Goal: Transaction & Acquisition: Purchase product/service

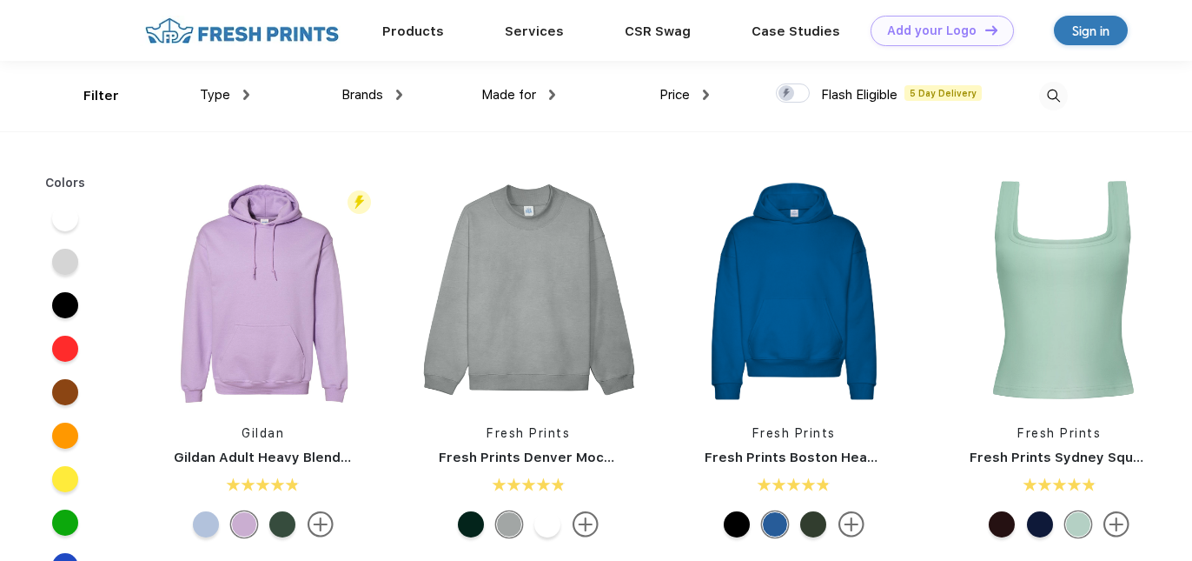
click at [349, 99] on span "Brands" at bounding box center [363, 95] width 42 height 16
click at [408, 100] on div "Made for Unisex Women Men Youth" at bounding box center [478, 96] width 153 height 70
click at [396, 95] on img at bounding box center [399, 95] width 6 height 10
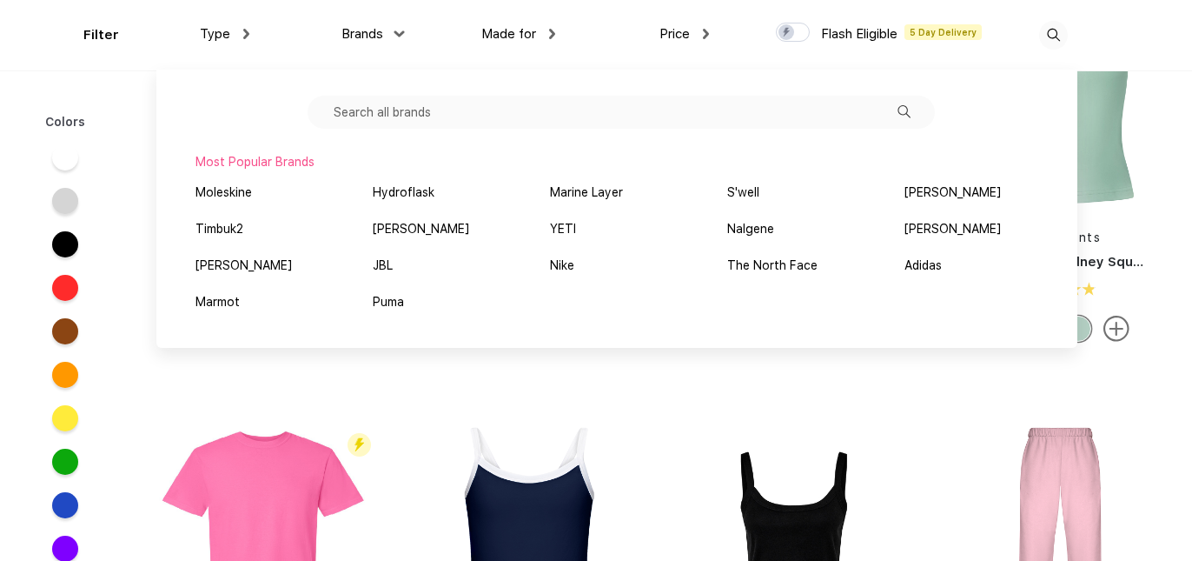
scroll to position [126, 0]
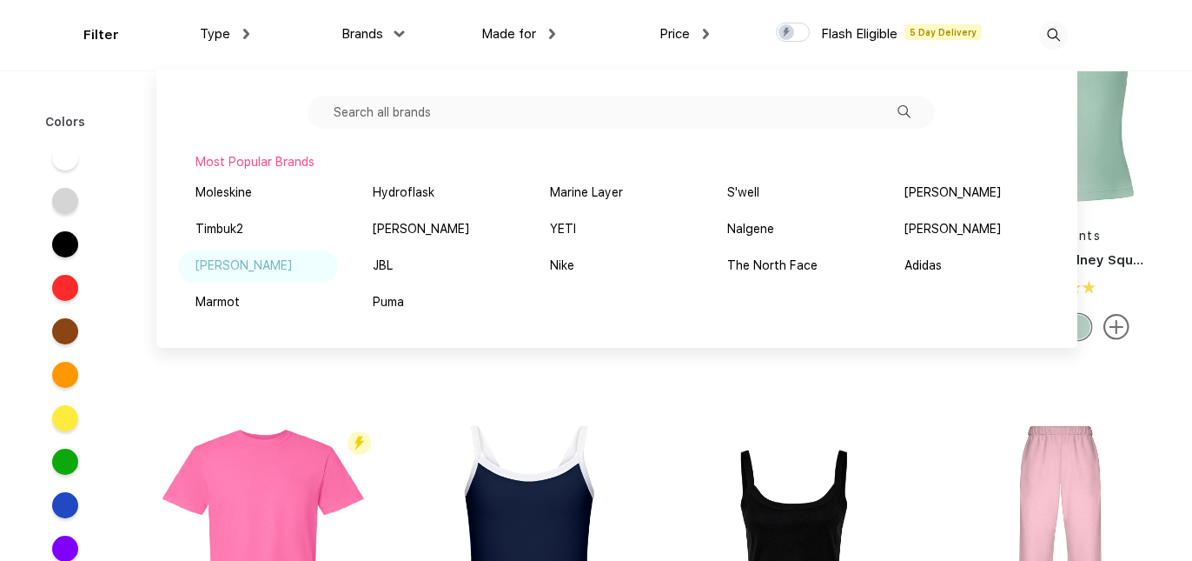
click at [216, 266] on div "[PERSON_NAME]" at bounding box center [244, 265] width 96 height 18
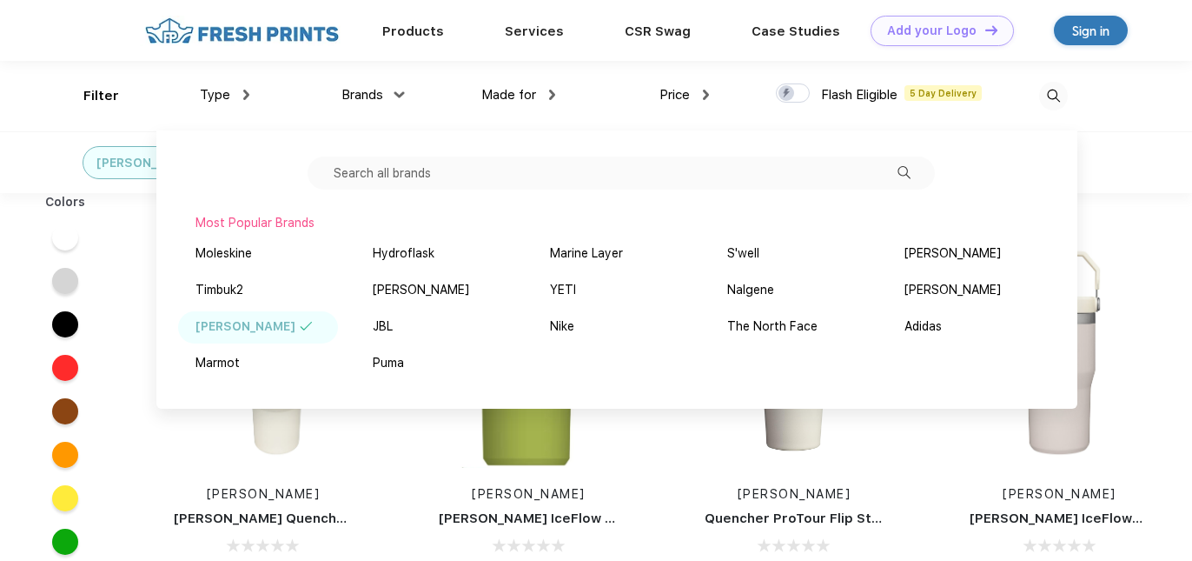
click at [1123, 184] on div "[PERSON_NAME]" at bounding box center [596, 162] width 1192 height 62
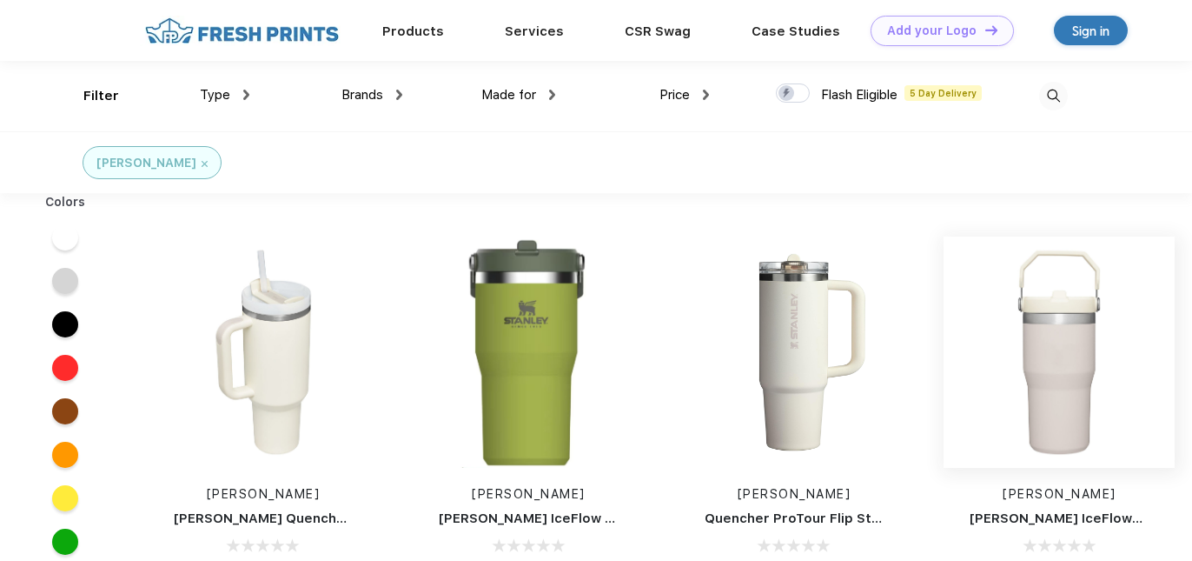
click at [1068, 347] on img at bounding box center [1059, 351] width 231 height 231
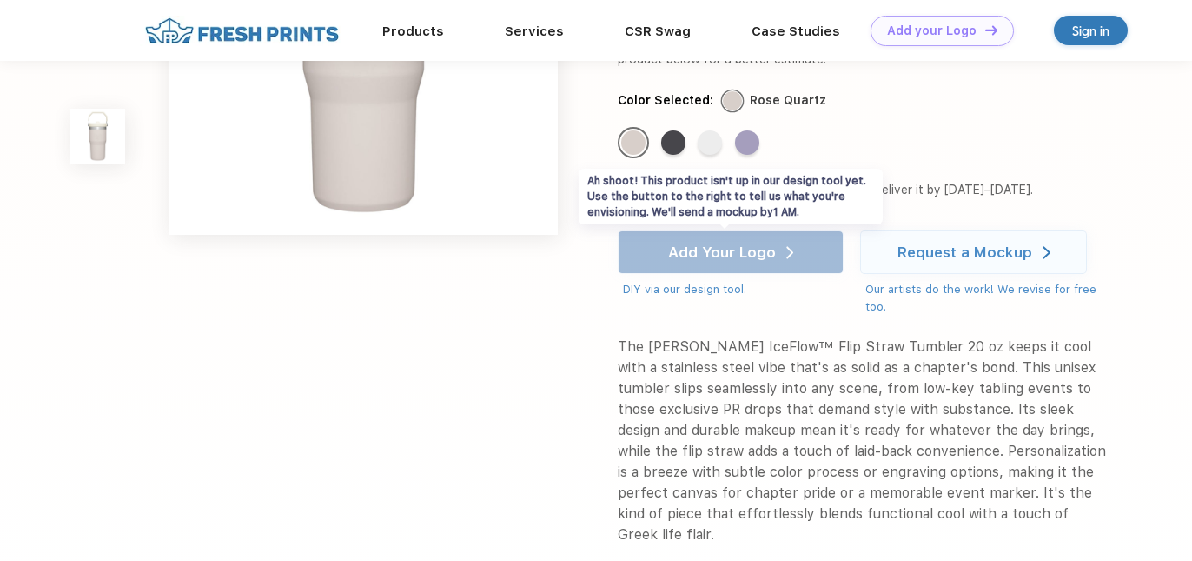
scroll to position [193, 0]
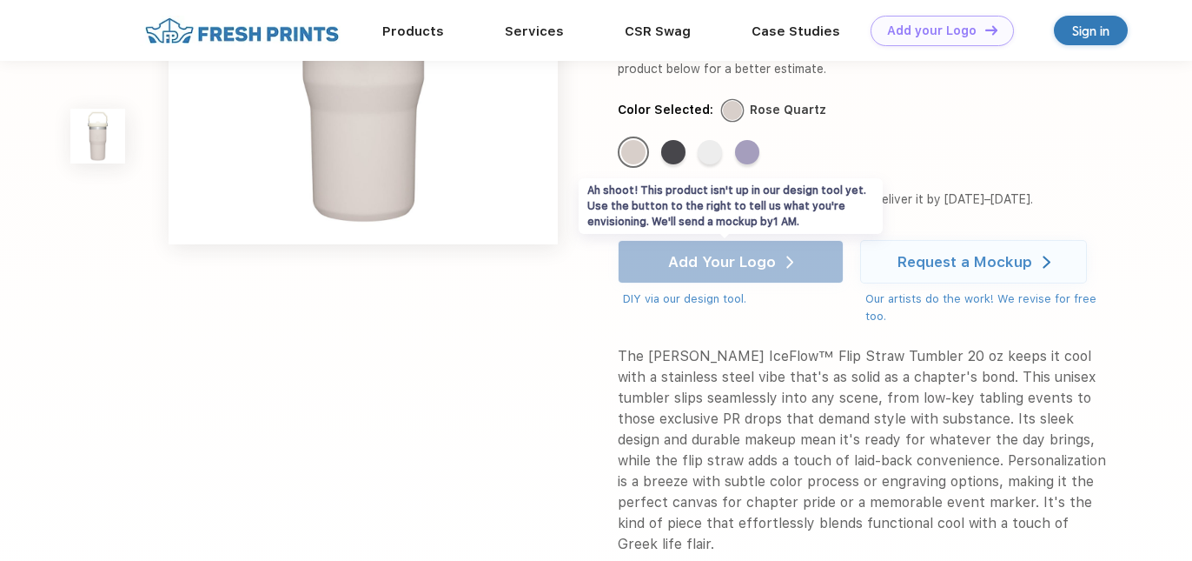
click at [808, 240] on div "Add Your Logo DIY via our design tool. Ah shoot! This product isn't up in our d…" at bounding box center [731, 274] width 227 height 68
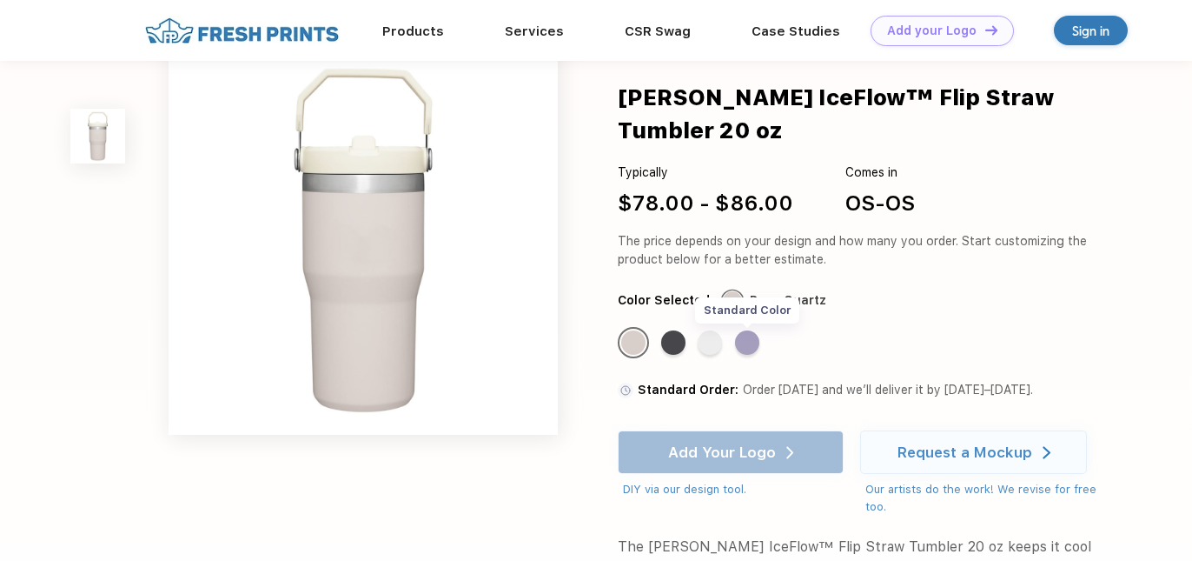
scroll to position [0, 0]
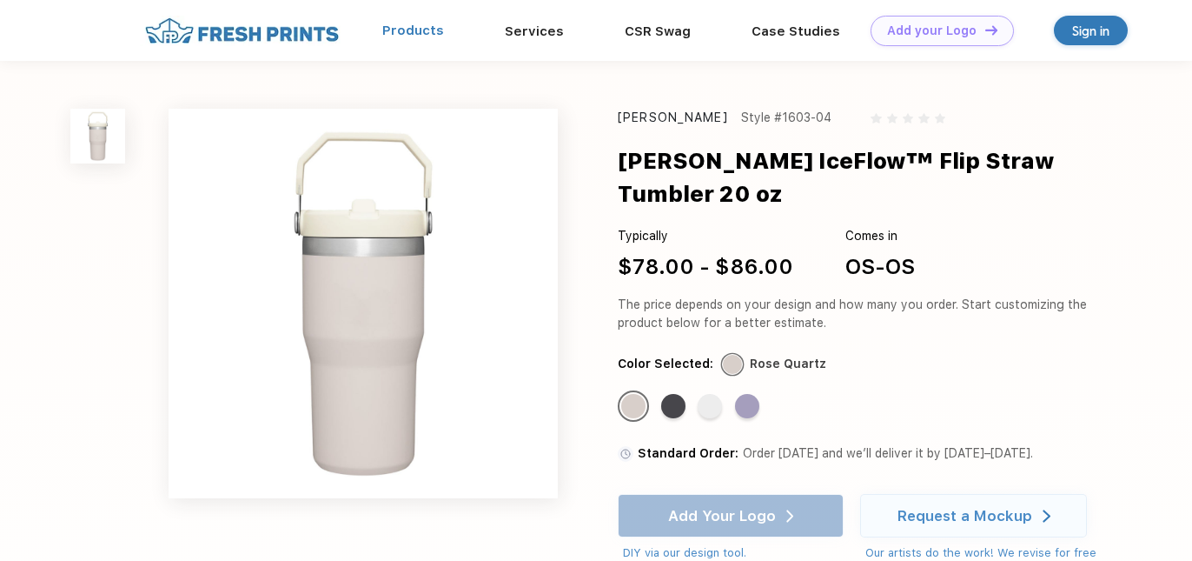
click at [444, 30] on link "Products" at bounding box center [413, 31] width 62 height 16
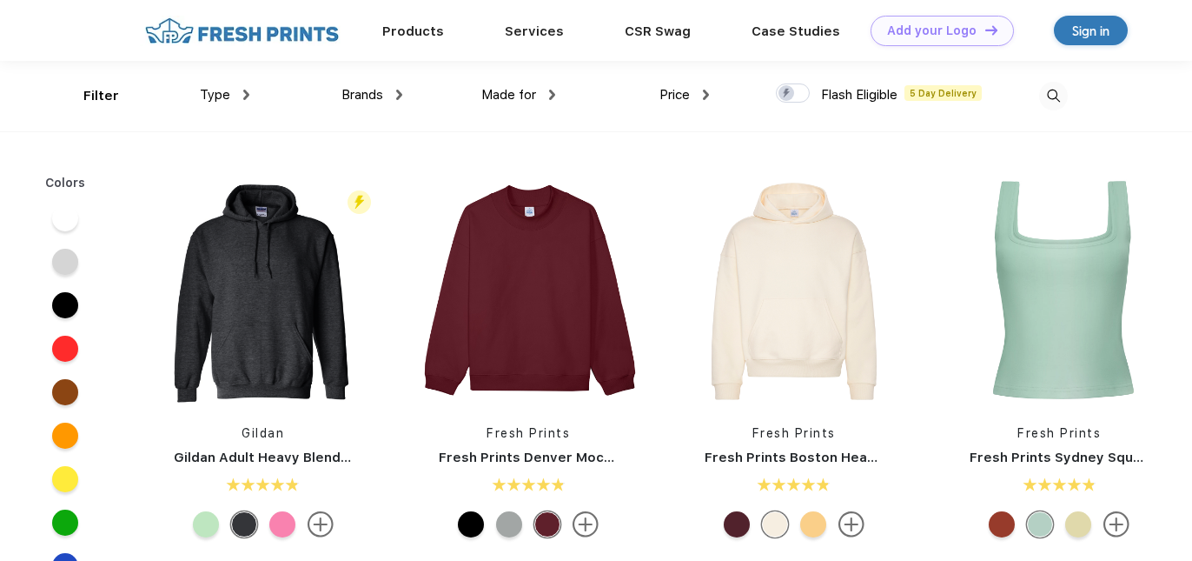
scroll to position [1, 0]
click at [234, 91] on div "Type" at bounding box center [225, 94] width 50 height 20
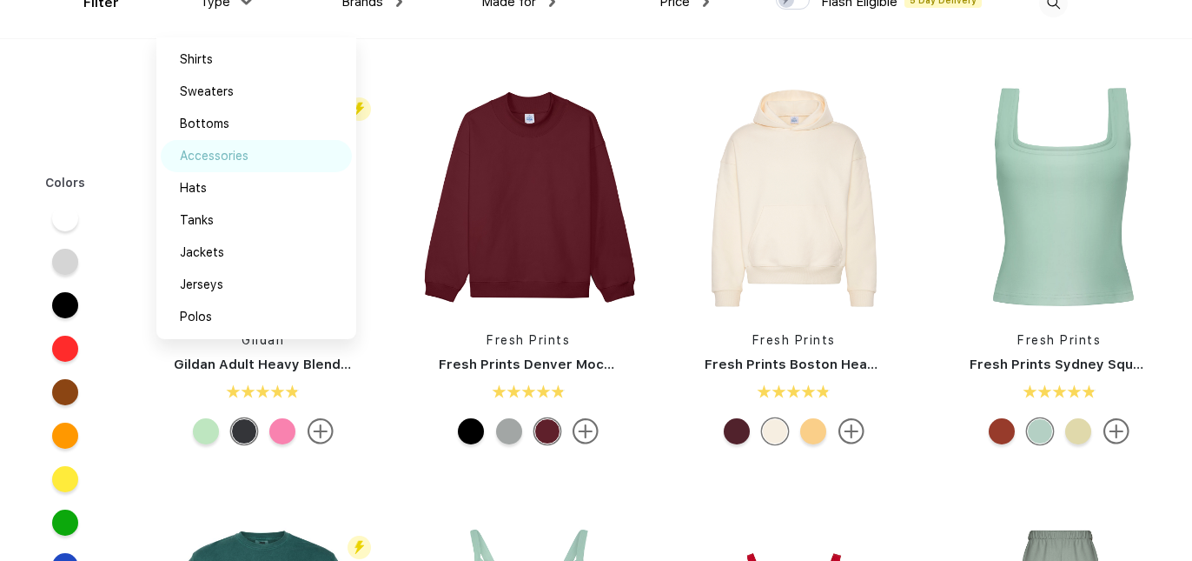
scroll to position [251, 0]
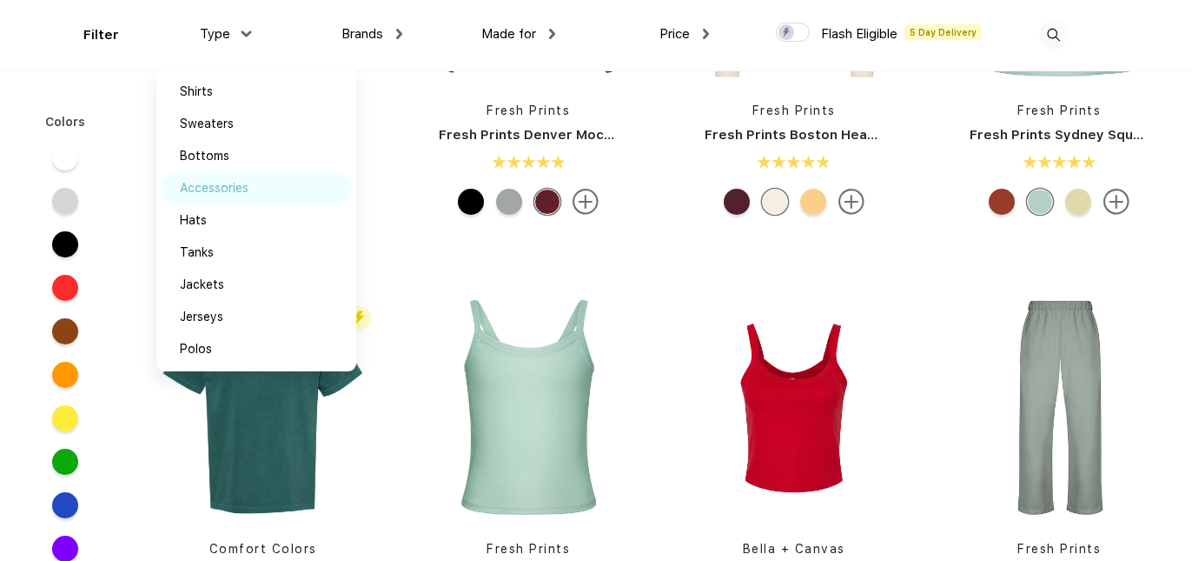
click at [217, 196] on div "Accessories" at bounding box center [214, 188] width 69 height 18
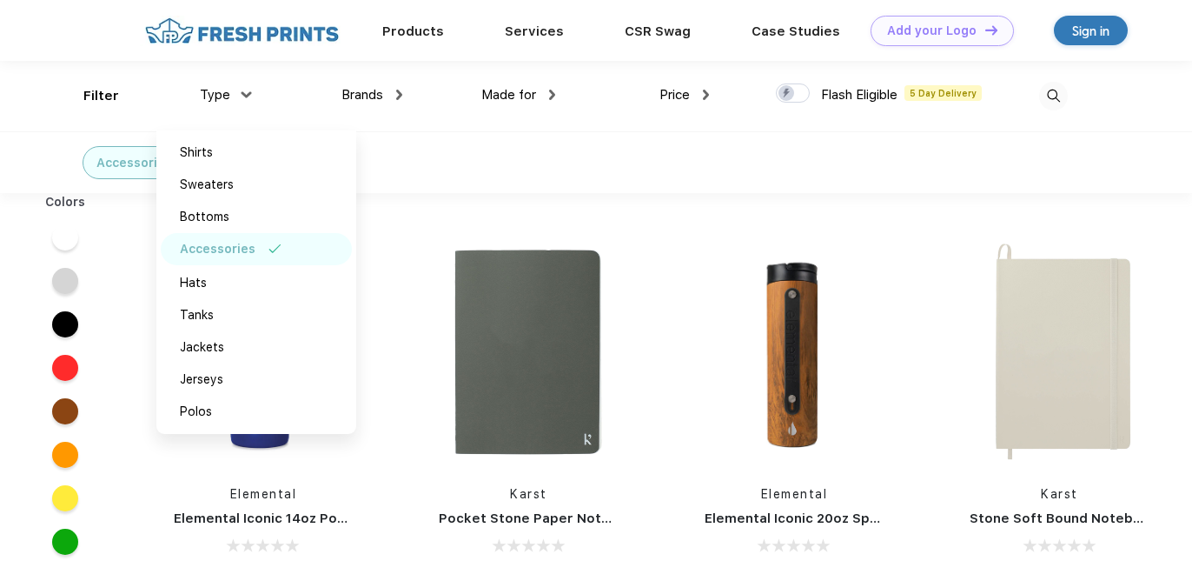
click at [425, 70] on div "Made for Unisex Women Men Youth" at bounding box center [478, 96] width 153 height 70
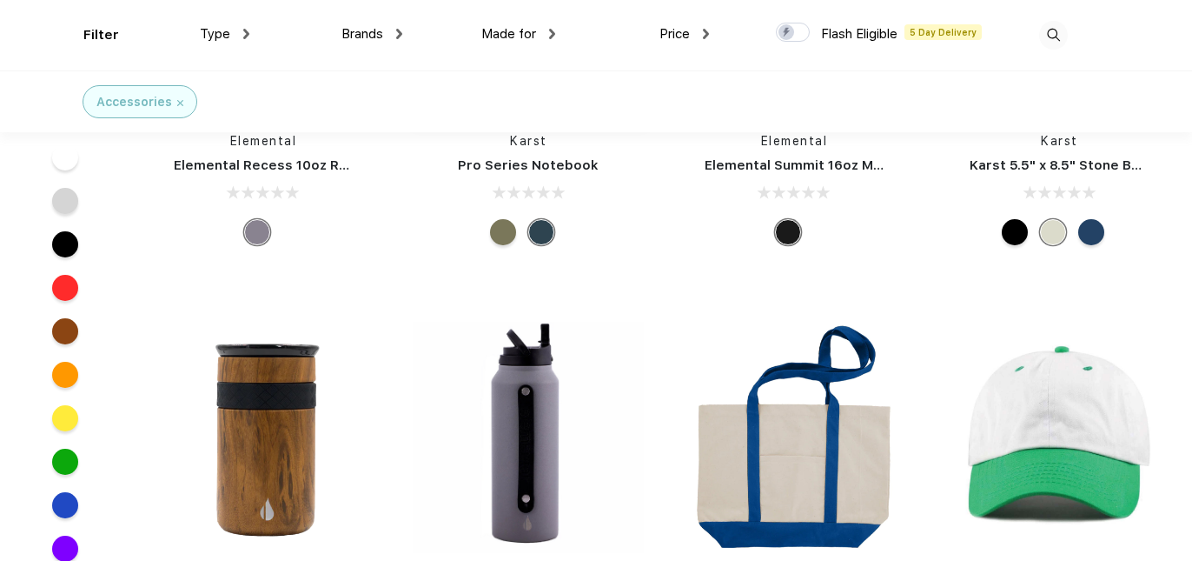
scroll to position [814, 0]
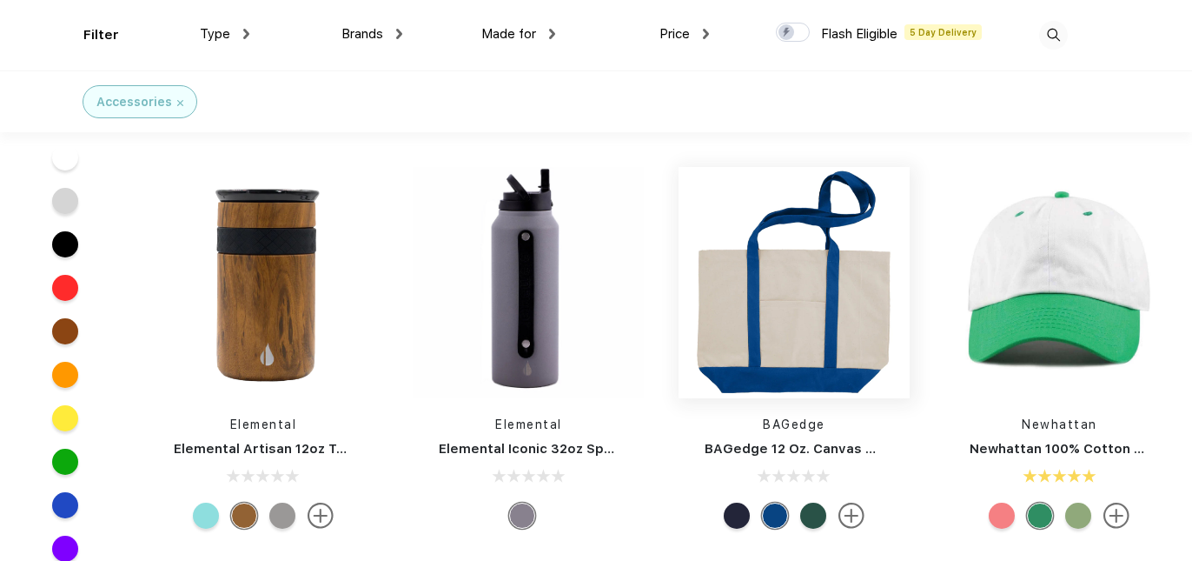
click at [784, 268] on img at bounding box center [794, 282] width 231 height 231
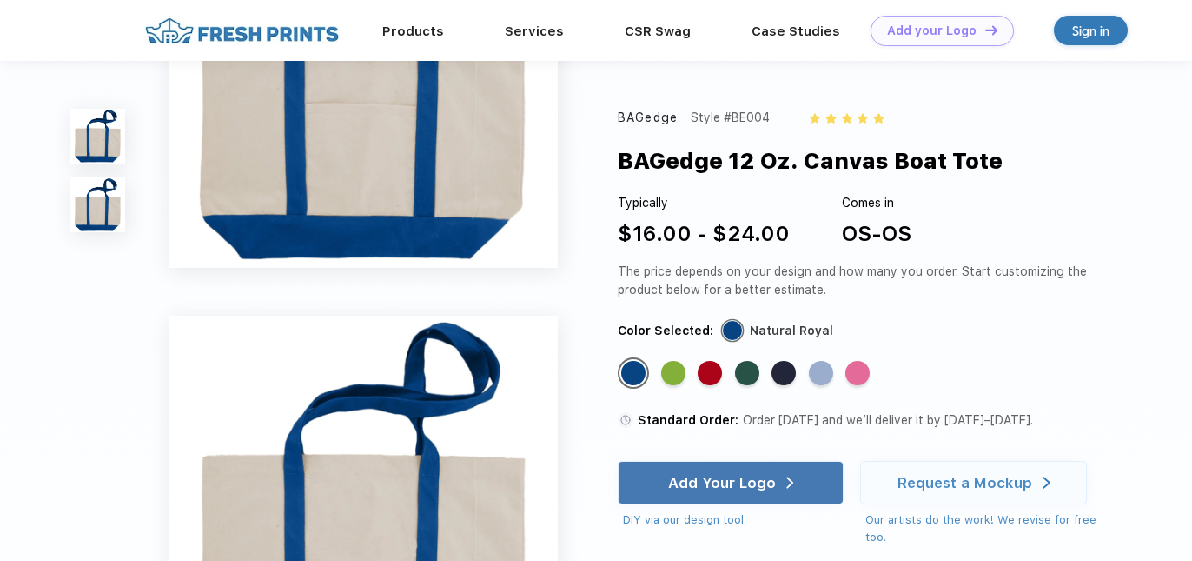
scroll to position [245, 0]
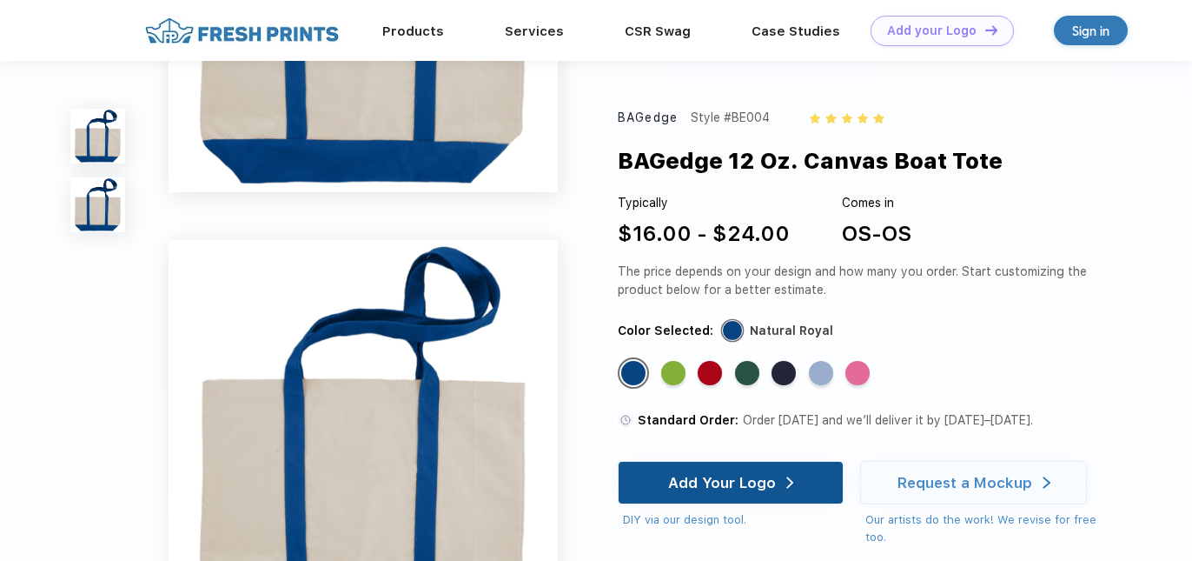
click at [757, 478] on div "Add Your Logo" at bounding box center [722, 482] width 108 height 17
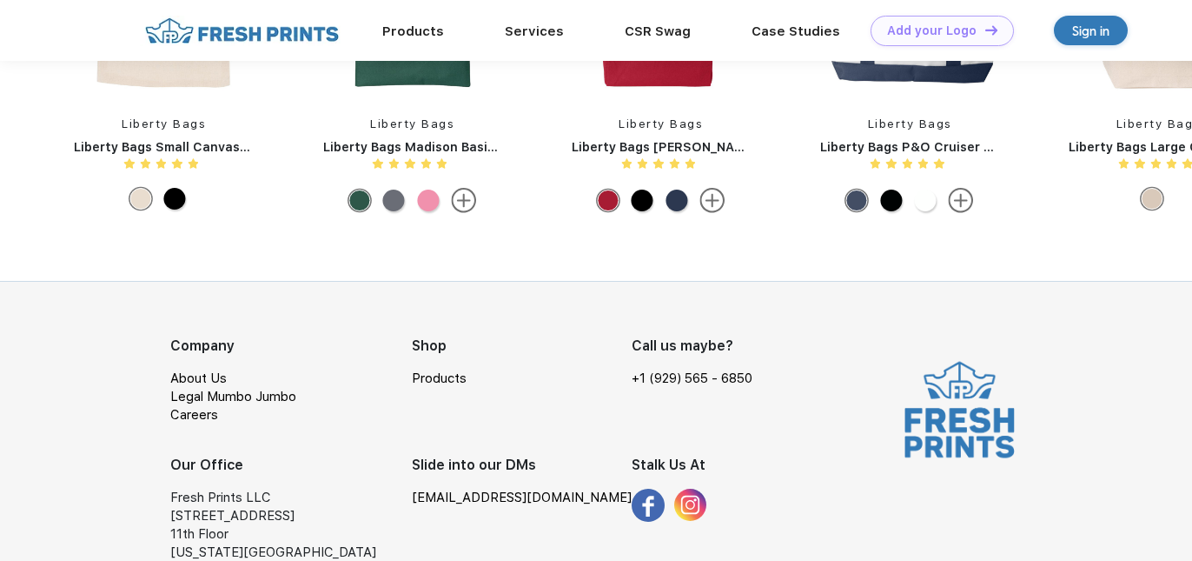
scroll to position [0, 0]
